Goal: Communication & Community: Answer question/provide support

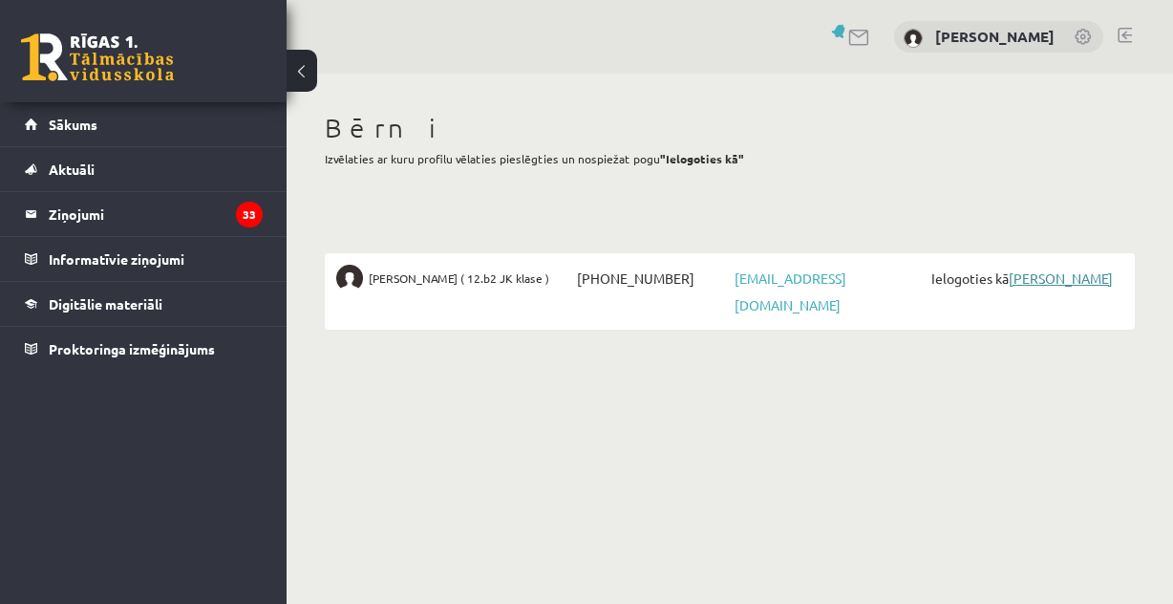
click at [1028, 274] on link "[PERSON_NAME]" at bounding box center [1061, 277] width 104 height 17
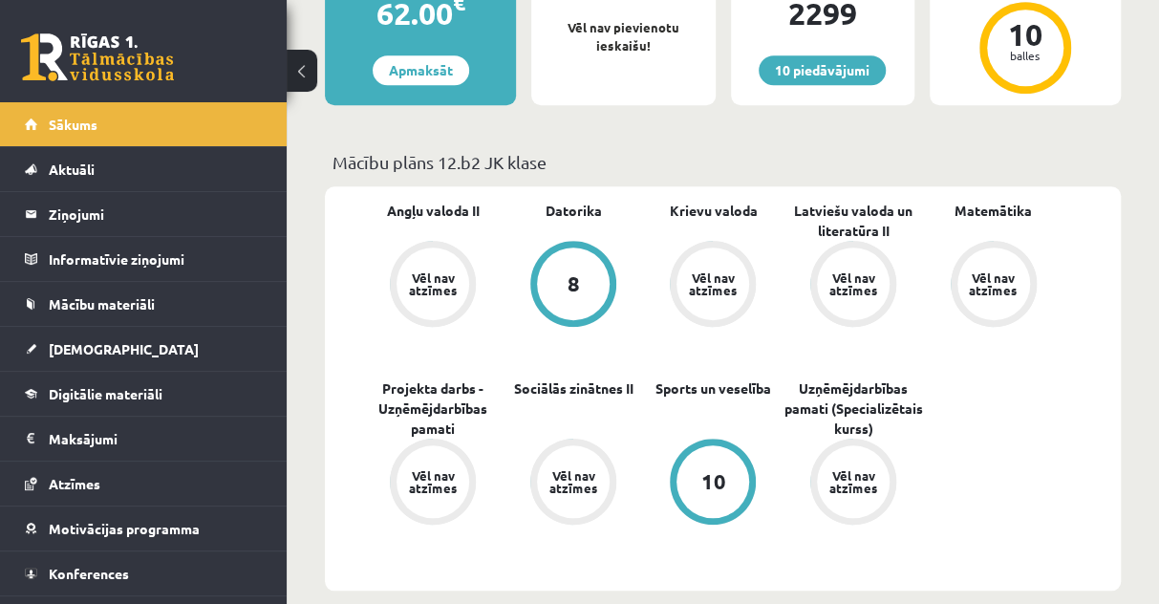
scroll to position [382, 0]
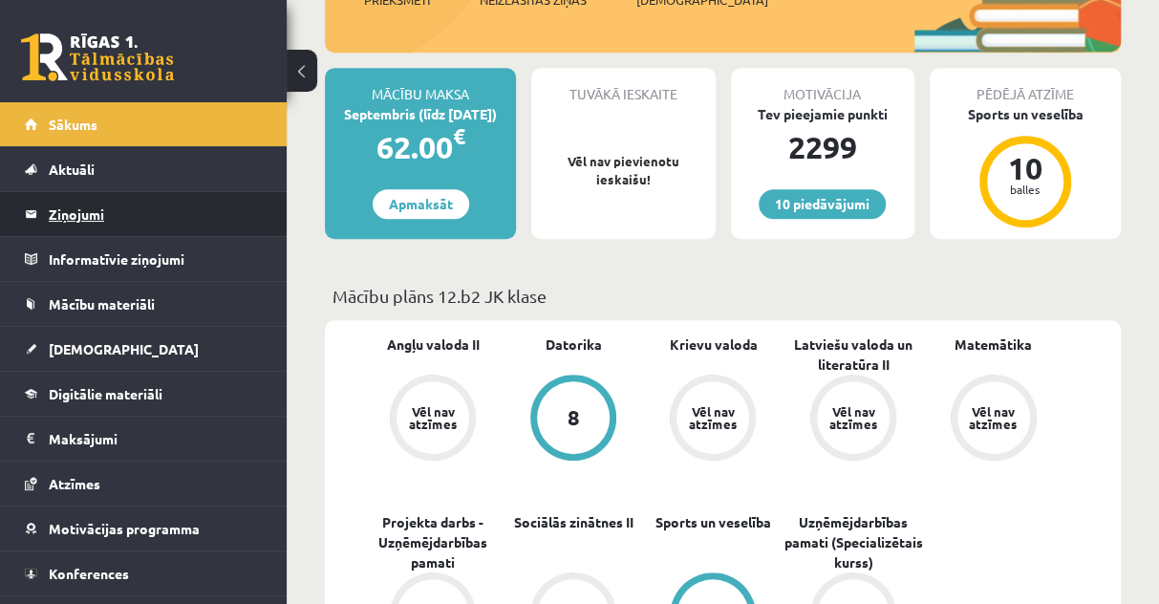
click at [65, 214] on legend "Ziņojumi 0" at bounding box center [156, 214] width 214 height 44
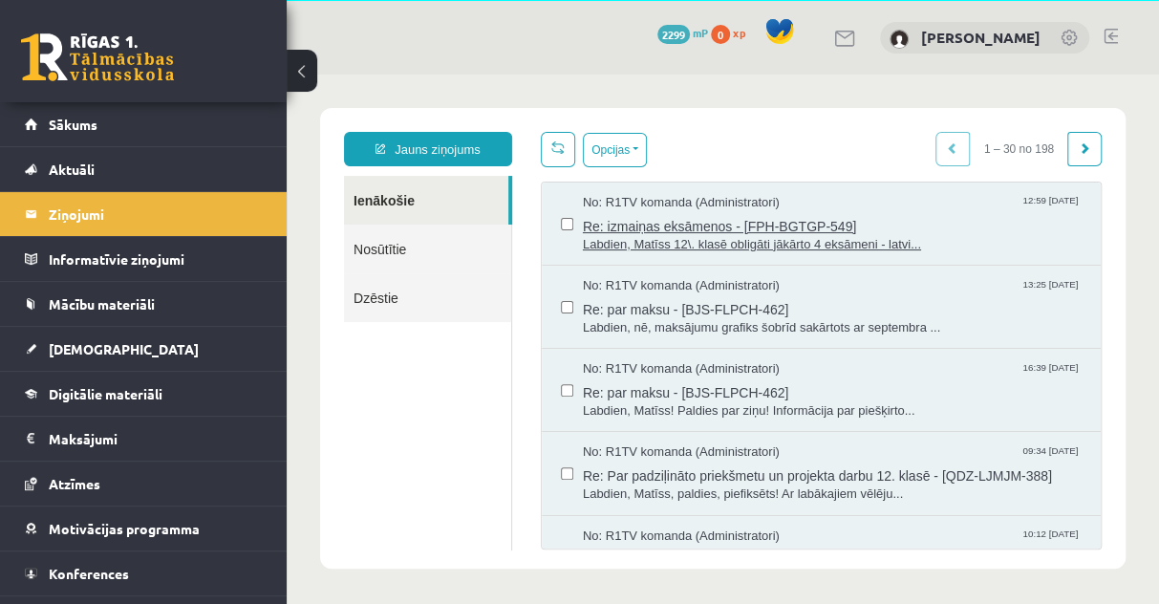
click at [643, 214] on span "Re: izmaiņas eksāmenos - [FPH-BGTGP-549]" at bounding box center [832, 224] width 499 height 24
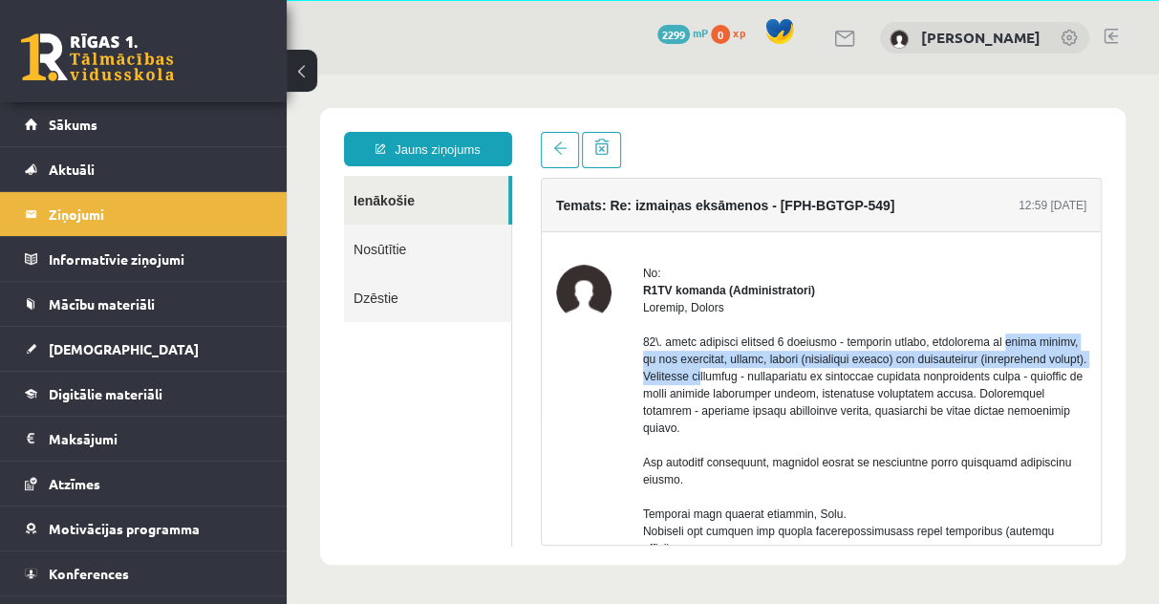
drag, startPoint x: 927, startPoint y: 355, endPoint x: 1093, endPoint y: 374, distance: 167.2
click at [1093, 374] on div "Temats: Re: izmaiņas eksāmenos - [FPH-BGTGP-549] 12:59 [DATE] No: R1TV komanda …" at bounding box center [821, 362] width 561 height 368
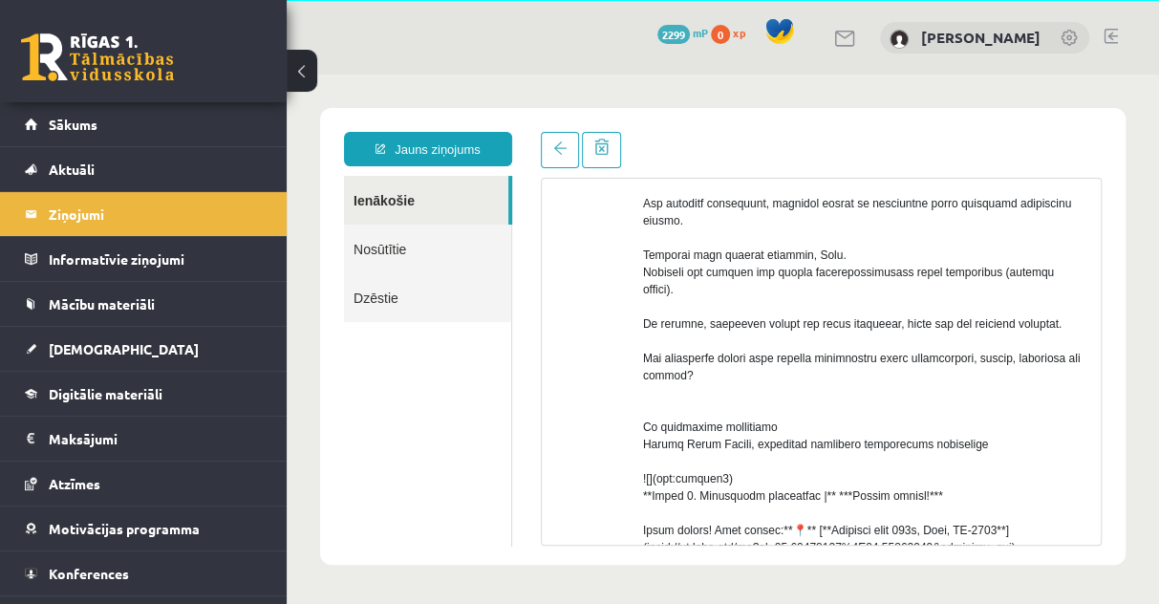
scroll to position [287, 0]
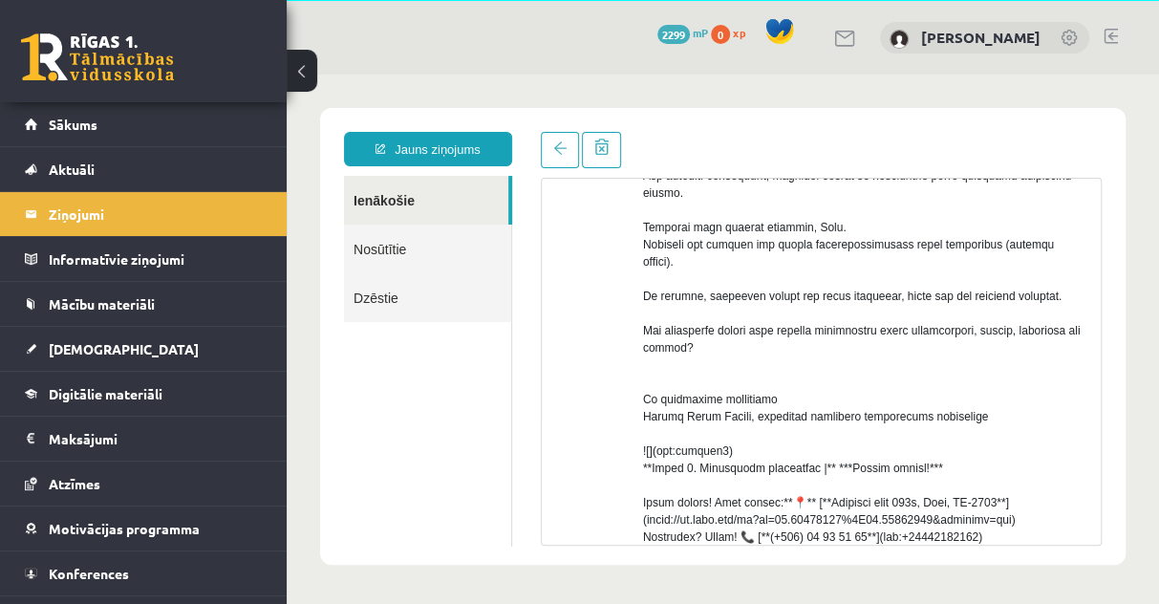
click at [403, 252] on link "Nosūtītie" at bounding box center [427, 249] width 167 height 49
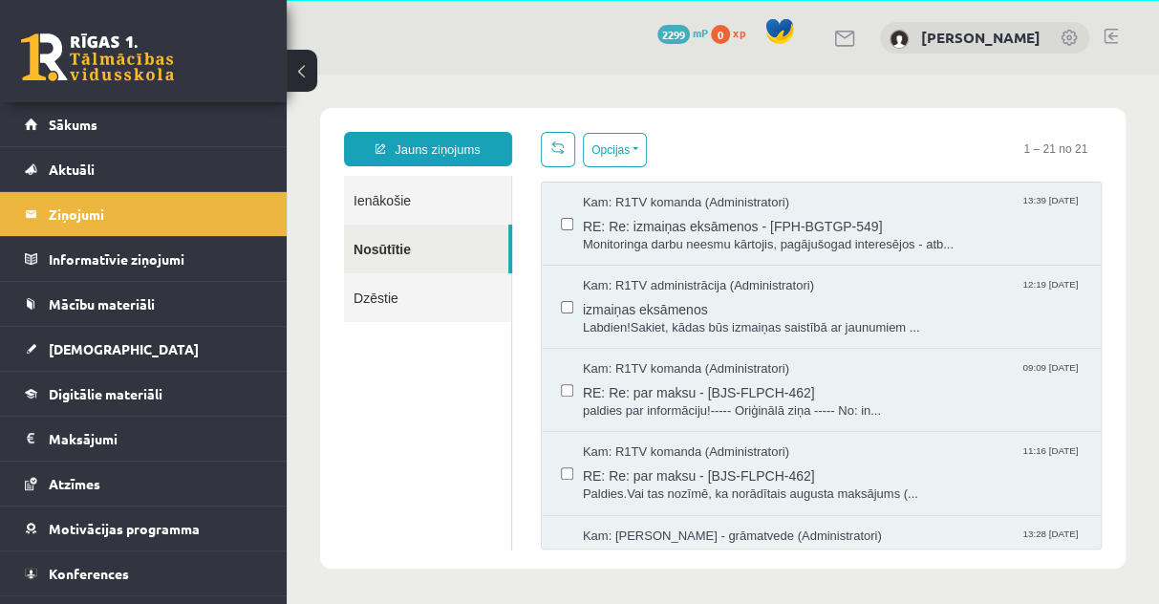
scroll to position [0, 0]
click at [657, 231] on span "RE: Re: izmaiņas eksāmenos - [FPH-BGTGP-549]" at bounding box center [832, 224] width 499 height 24
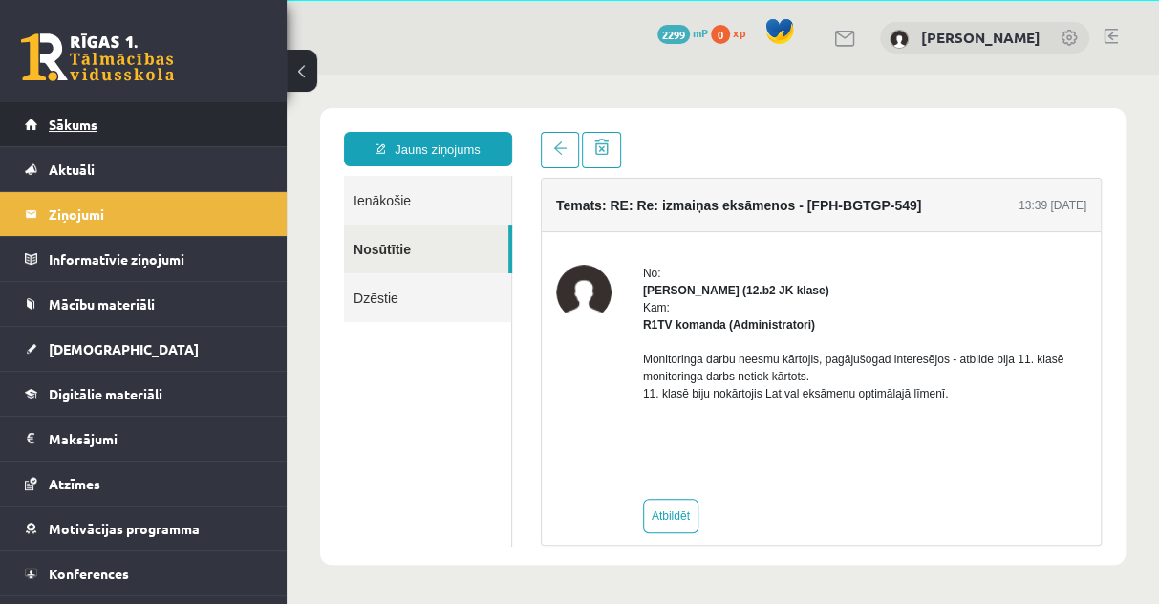
click at [75, 116] on link "Sākums" at bounding box center [144, 124] width 238 height 44
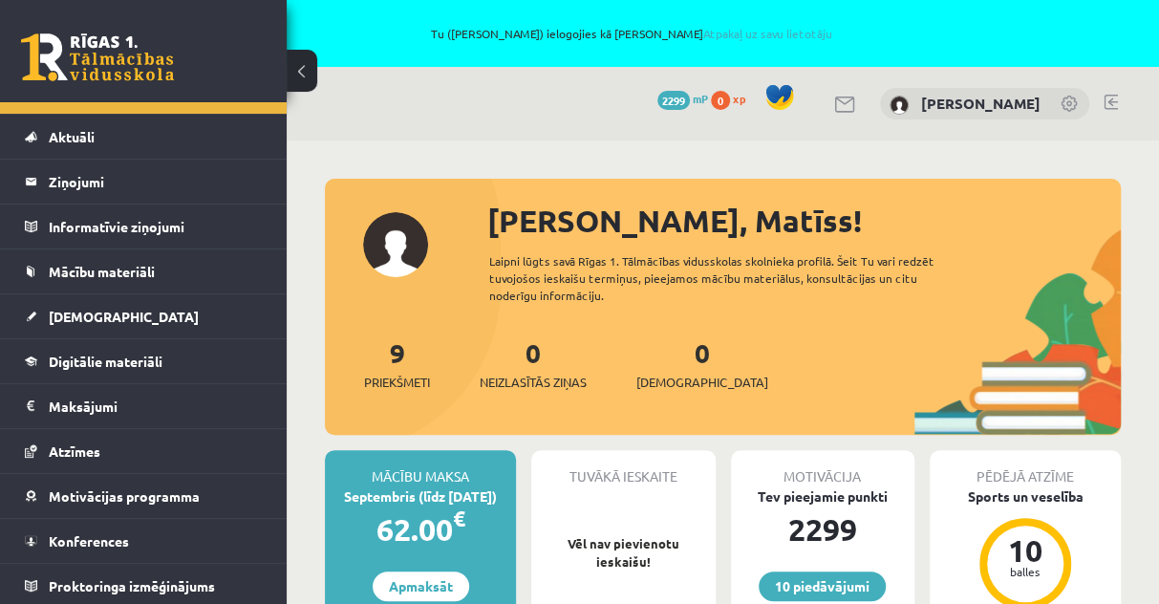
click at [1111, 99] on link at bounding box center [1110, 102] width 14 height 15
